Goal: Navigation & Orientation: Find specific page/section

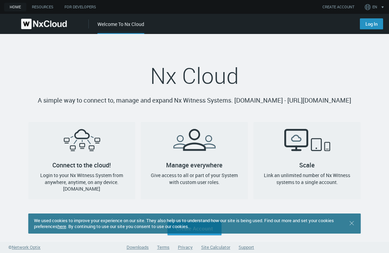
click at [370, 21] on link "Log In" at bounding box center [371, 23] width 23 height 11
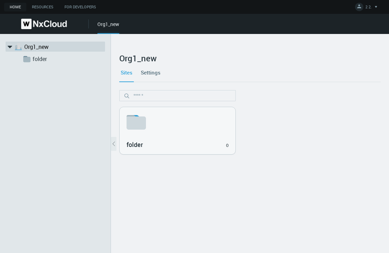
click at [291, 76] on div "Sites Settings" at bounding box center [249, 72] width 261 height 19
click at [247, 120] on div "folder 0" at bounding box center [250, 130] width 264 height 51
click at [295, 149] on div "folder 0" at bounding box center [250, 130] width 264 height 51
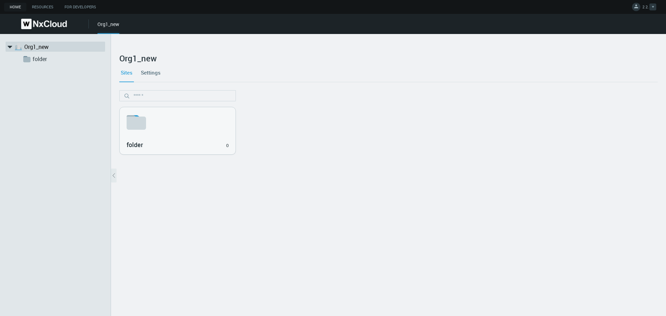
click at [642, 8] on span "2 2." at bounding box center [645, 8] width 6 height 8
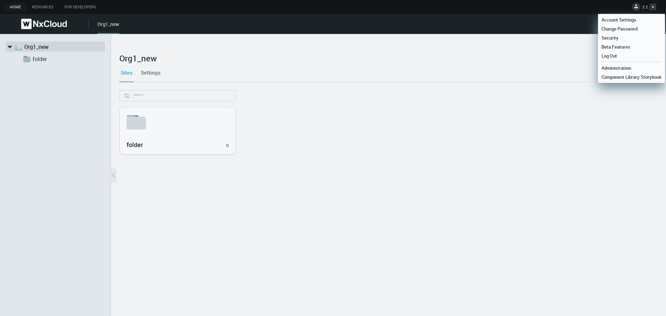
click at [642, 8] on span "2 2." at bounding box center [645, 8] width 6 height 8
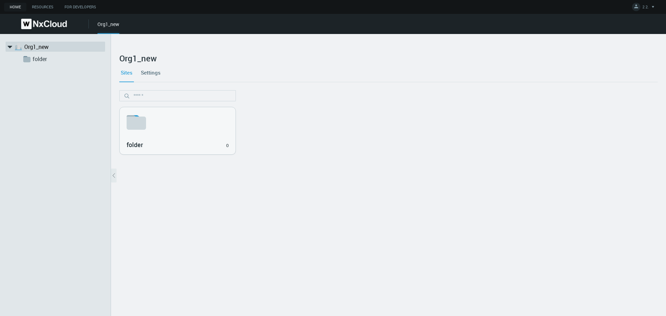
click at [501, 102] on div at bounding box center [388, 98] width 538 height 17
